Goal: Information Seeking & Learning: Learn about a topic

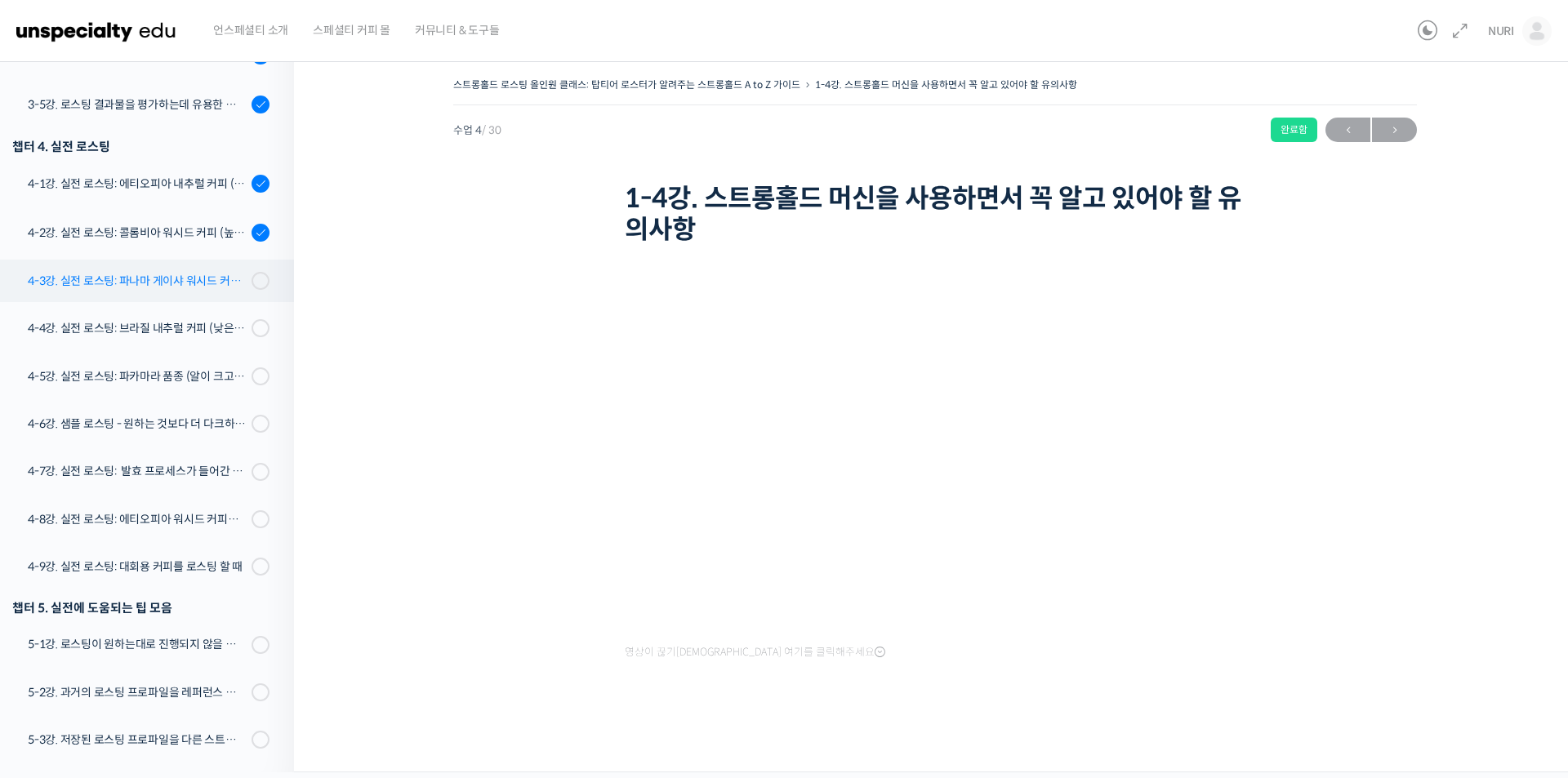
scroll to position [901, 0]
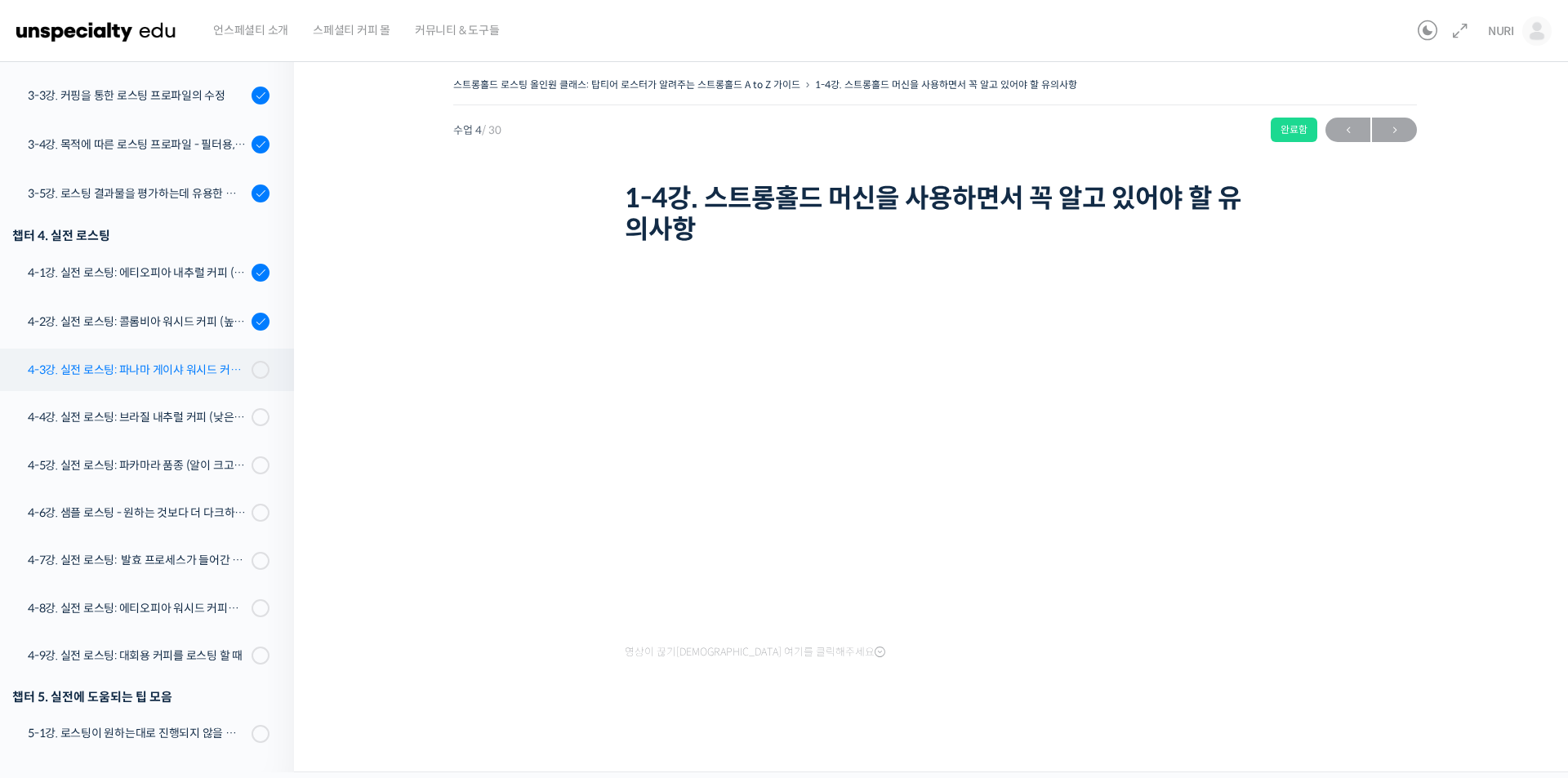
click at [156, 369] on div "4-3강. 실전 로스팅: 파나마 게이샤 워시드 커피 (플레이버 프로파일이 로스팅하기 까다로운 경우)" at bounding box center [137, 370] width 219 height 18
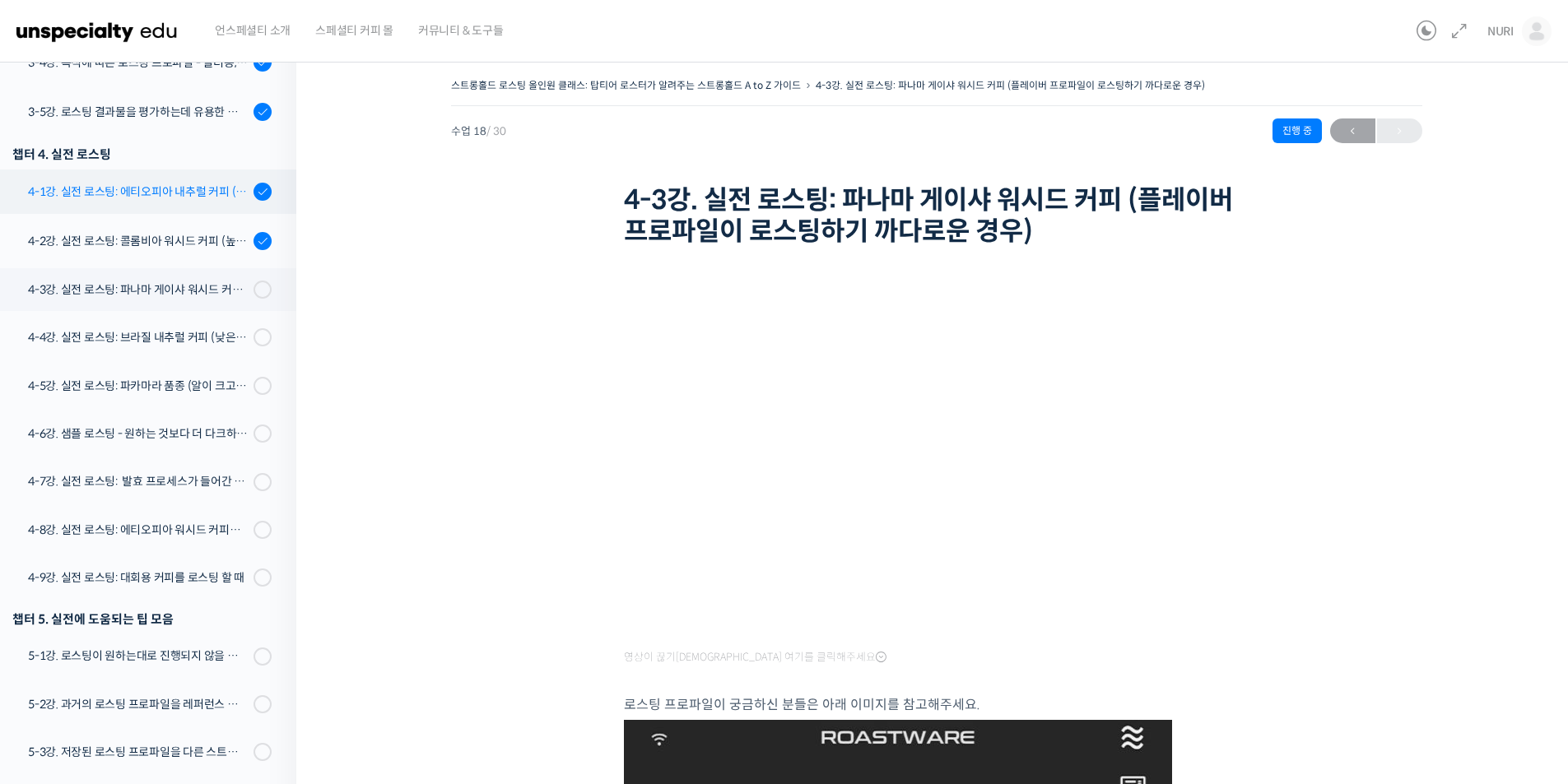
scroll to position [950, 0]
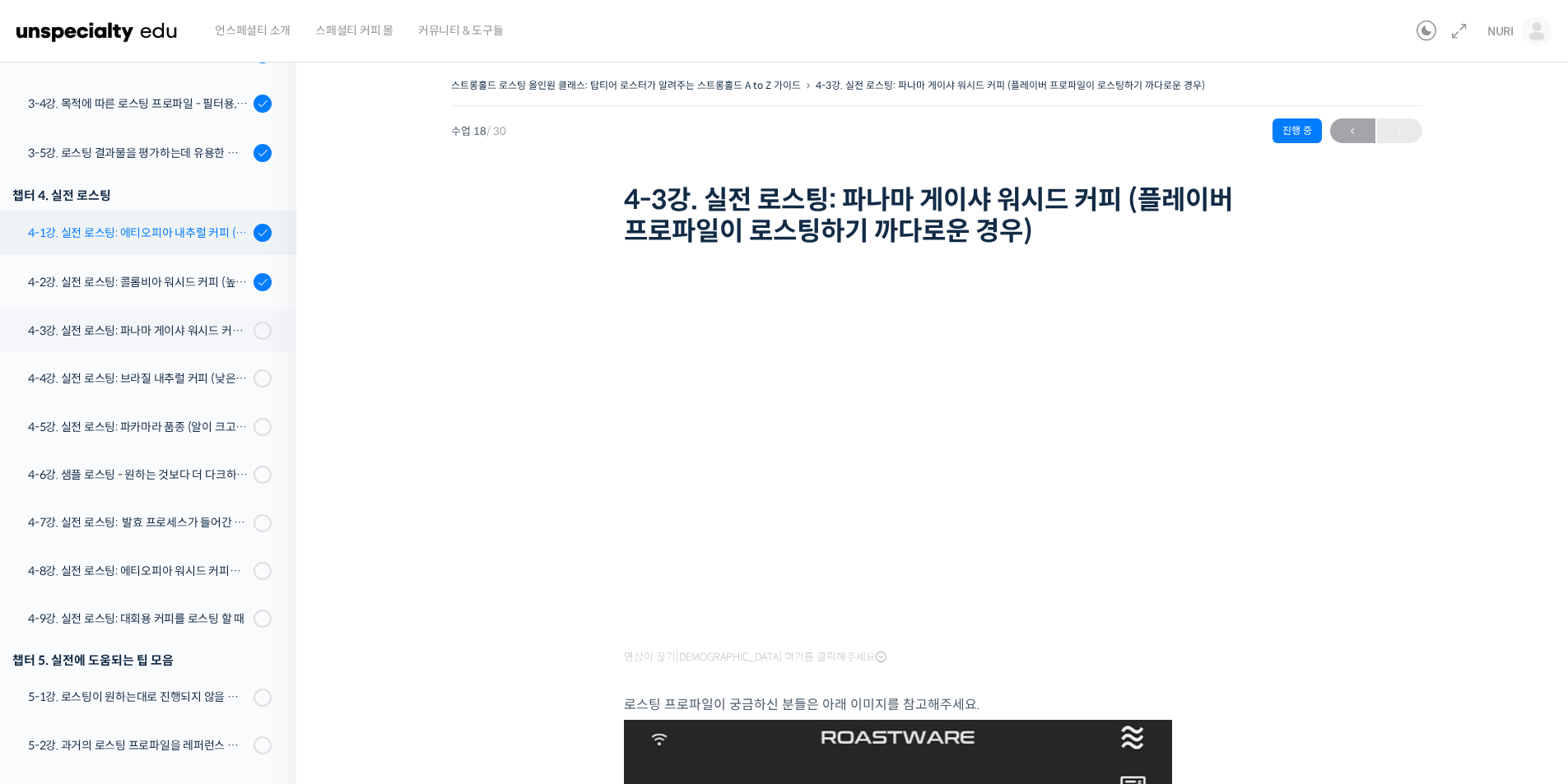
click at [157, 224] on div "4-1강. 실전 로스팅: 에티오피아 내추럴 커피 (당분이 많이 포함되어 있고 색이 고르지 않은 경우)" at bounding box center [138, 232] width 221 height 18
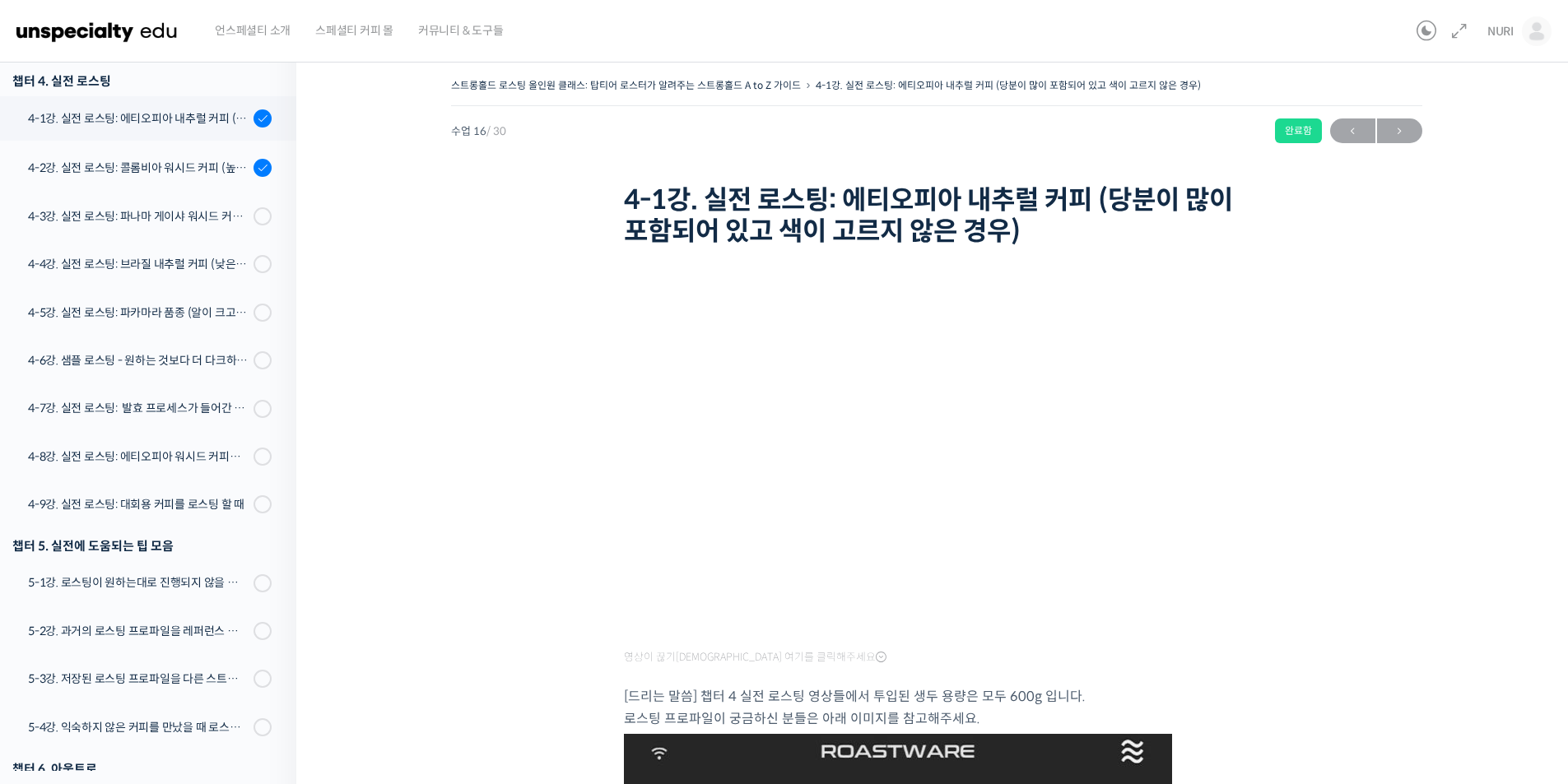
scroll to position [1068, 0]
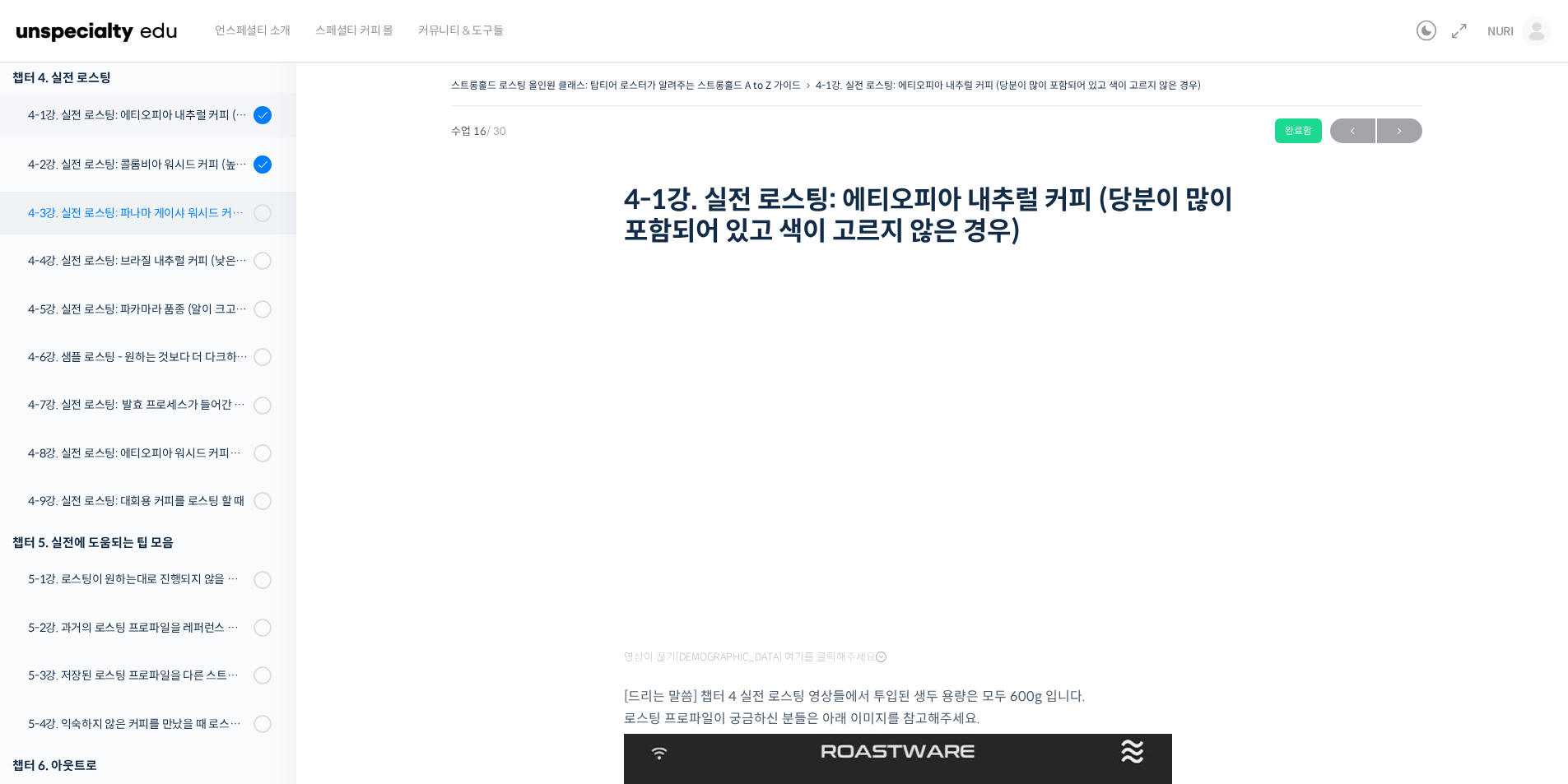
click at [220, 214] on div "4-3강. 실전 로스팅: 파나마 게이샤 워시드 커피 (플레이버 프로파일이 로스팅하기 까다로운 경우)" at bounding box center [138, 213] width 221 height 18
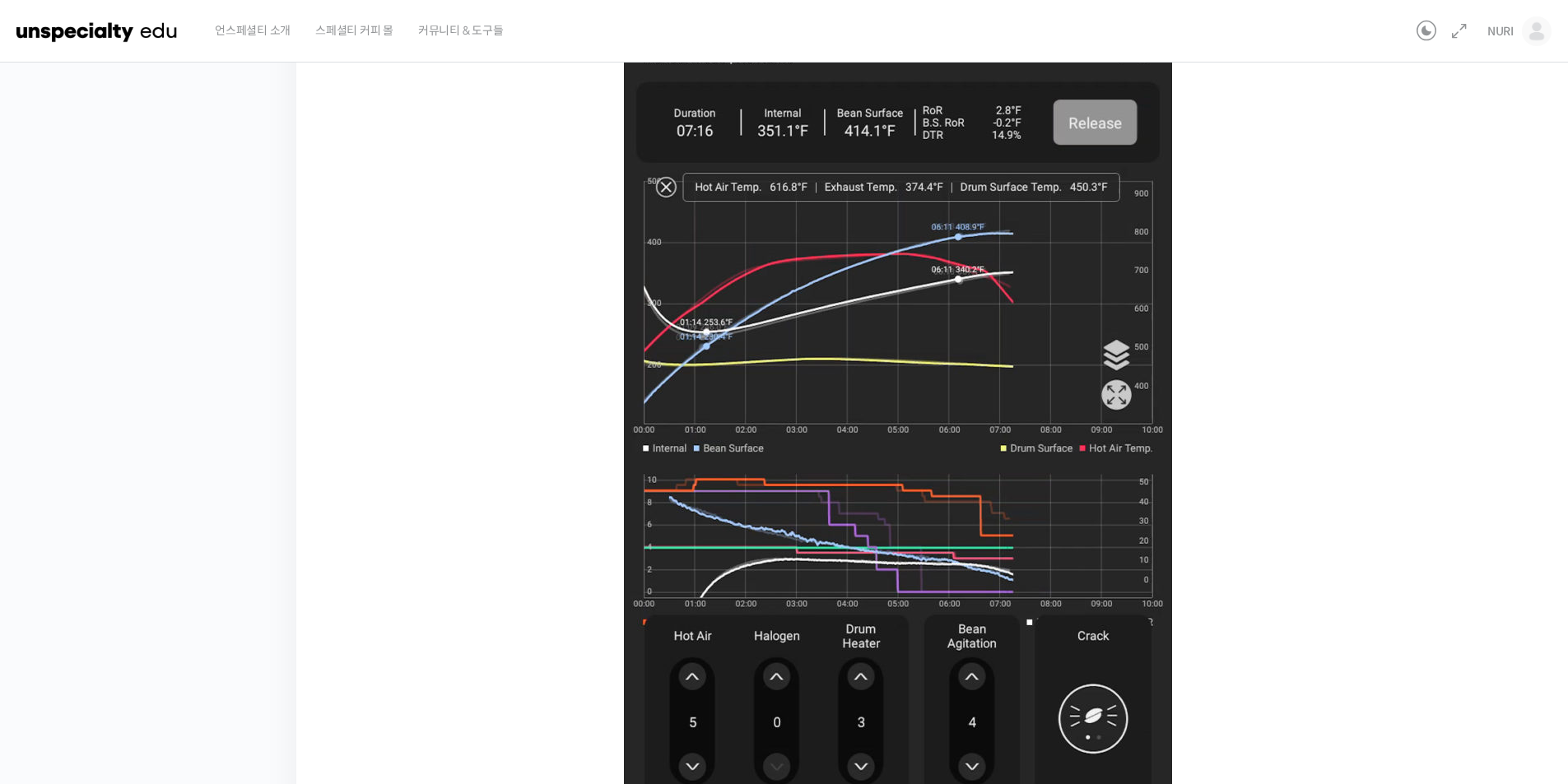
scroll to position [949, 0]
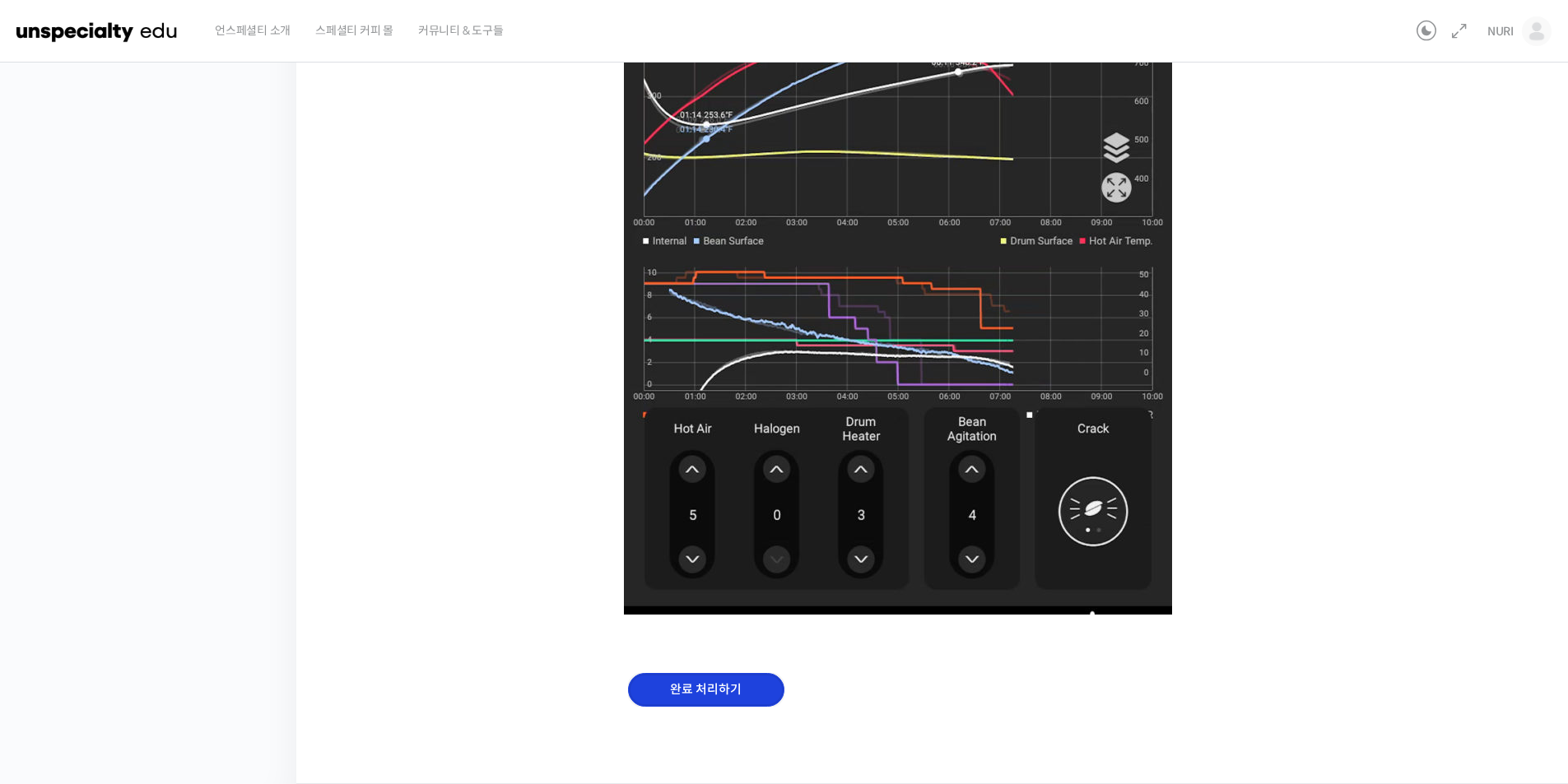
click at [717, 681] on input "완료 처리하기" at bounding box center [707, 690] width 157 height 34
